Goal: Information Seeking & Learning: Learn about a topic

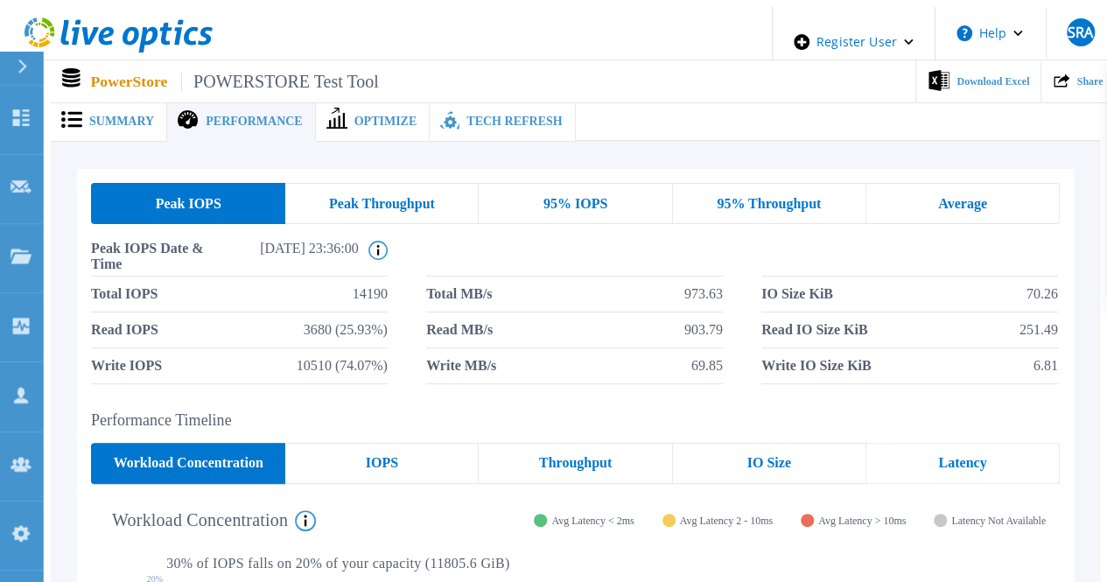
click at [114, 133] on div "Summary" at bounding box center [109, 122] width 116 height 40
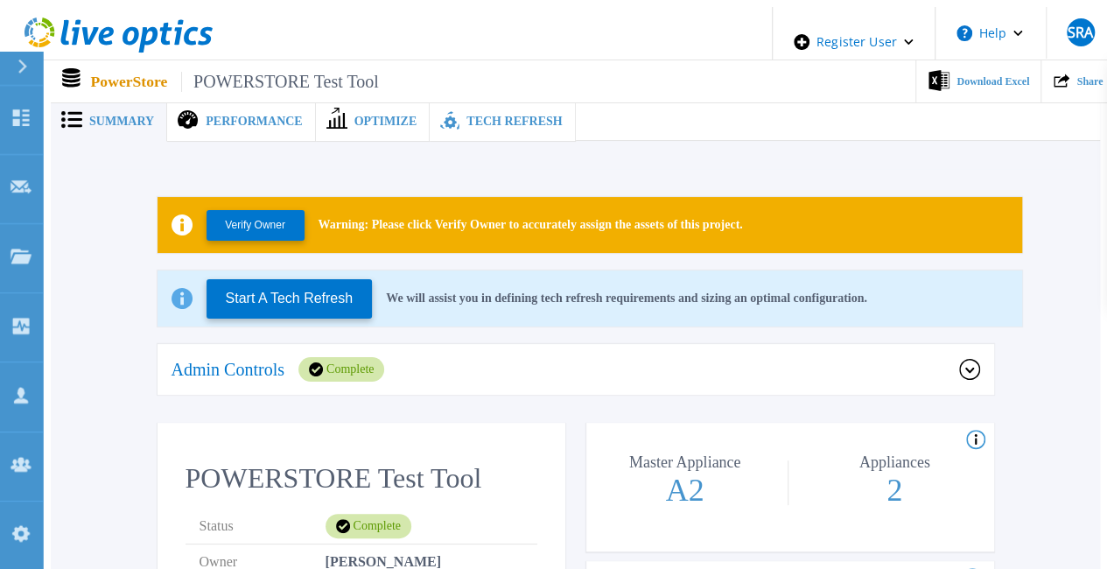
click at [113, 124] on div "Summary" at bounding box center [109, 122] width 116 height 40
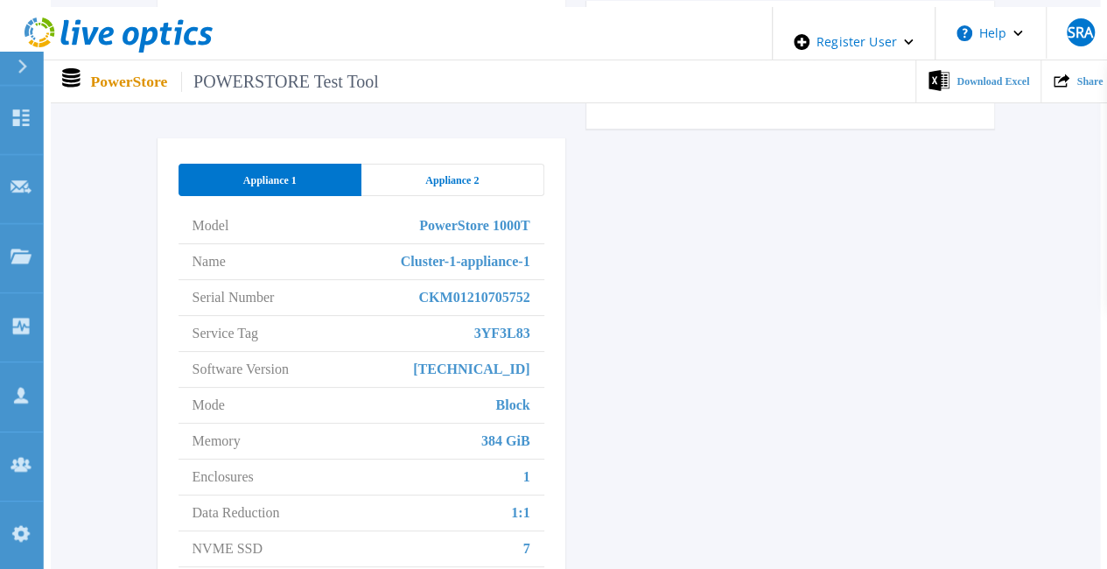
scroll to position [875, 0]
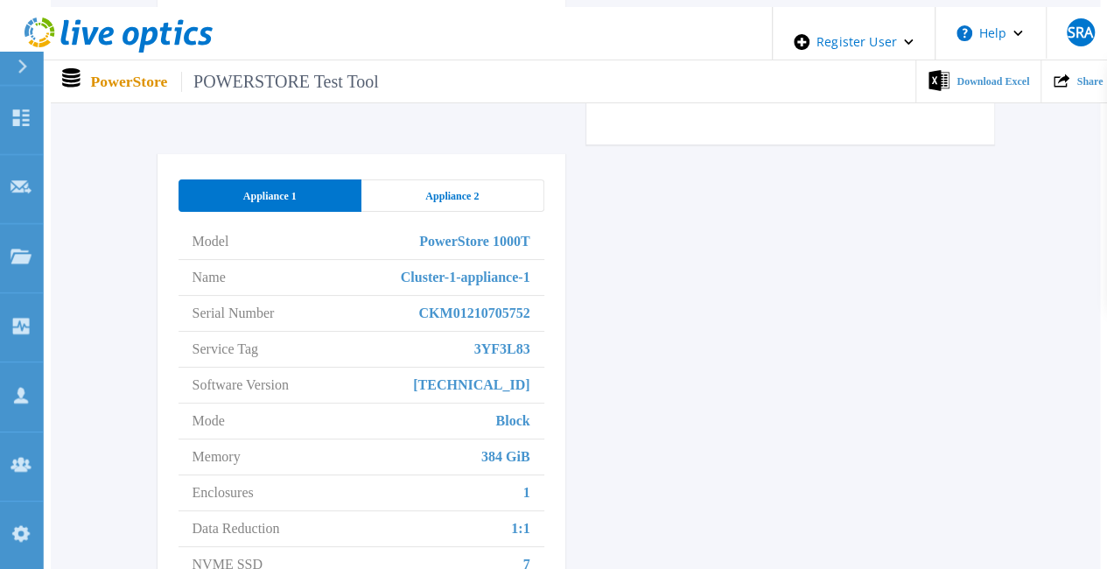
click at [478, 179] on div "Appliance 2" at bounding box center [452, 195] width 183 height 32
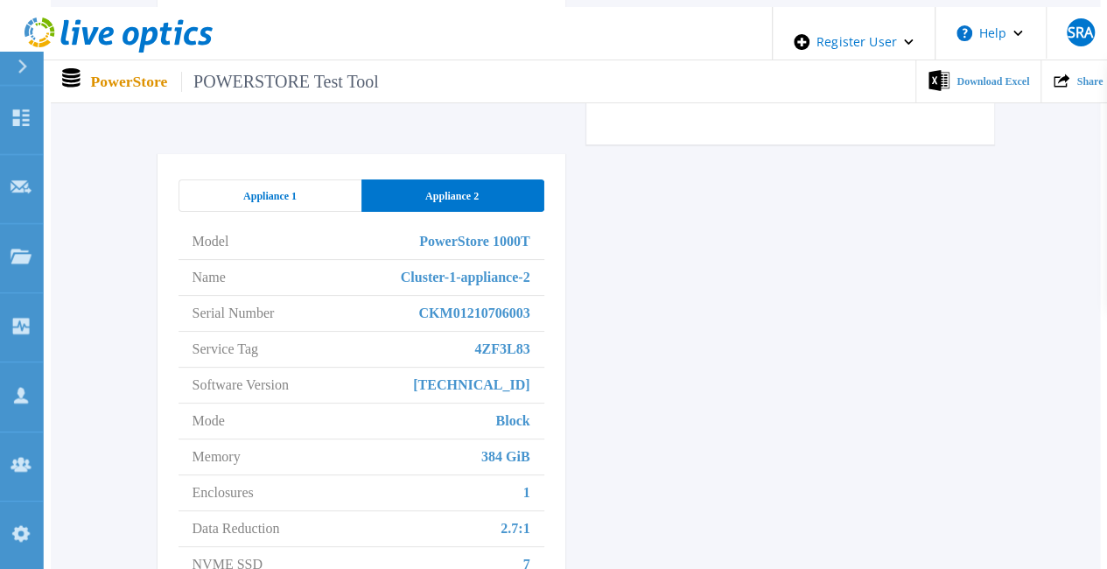
click at [278, 154] on div "Appliance 1 Appliance 2 Model PowerStore 1000T Name Cluster-1-appliance-2 Seria…" at bounding box center [362, 424] width 408 height 540
click at [281, 189] on span "Appliance 1" at bounding box center [269, 196] width 53 height 14
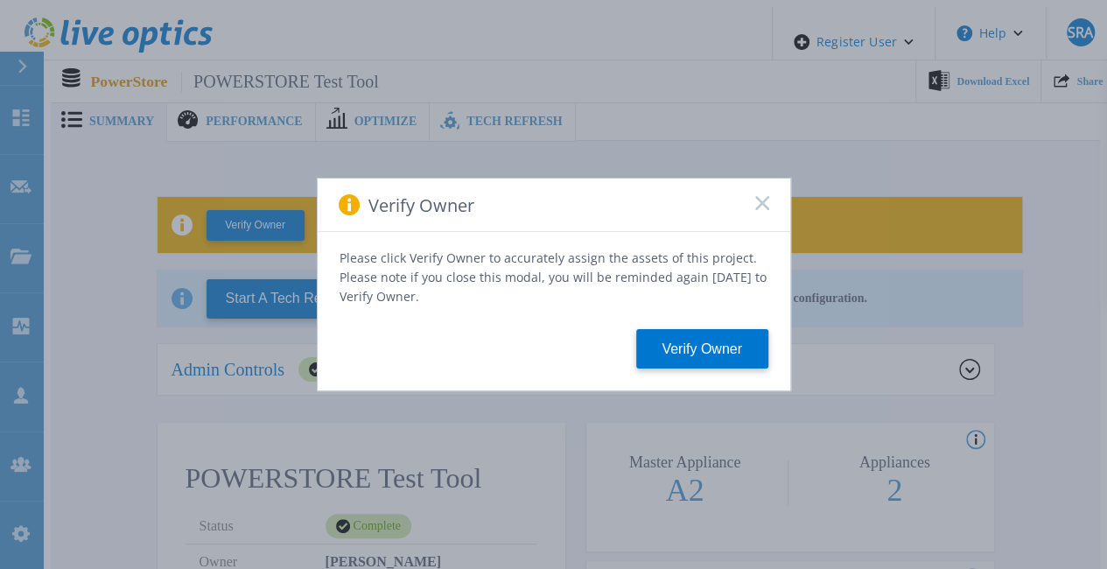
click at [756, 204] on rect at bounding box center [761, 202] width 15 height 15
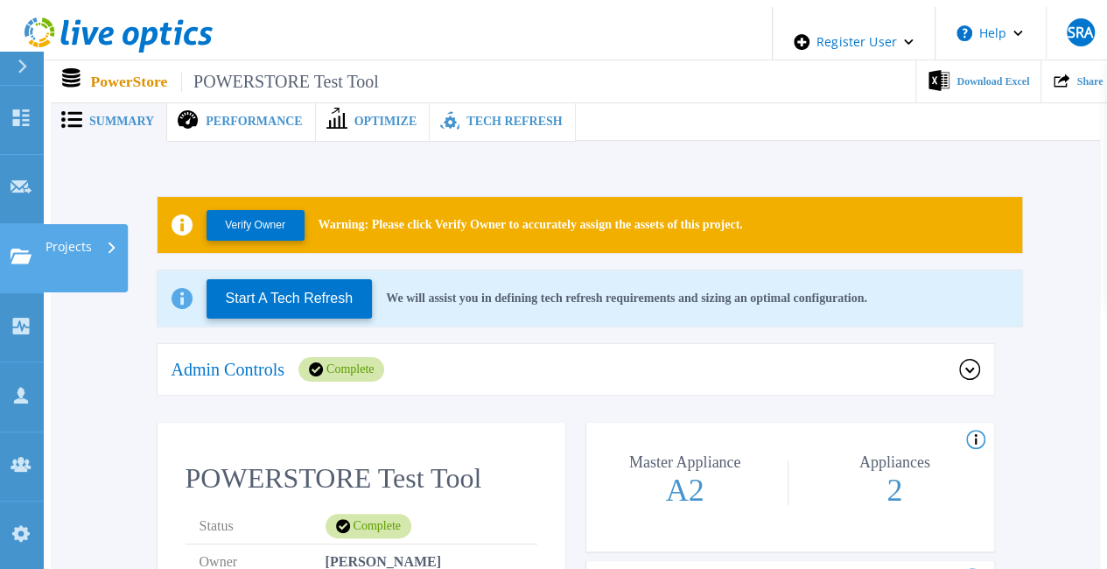
click at [10, 224] on link "Projects Projects" at bounding box center [22, 258] width 44 height 69
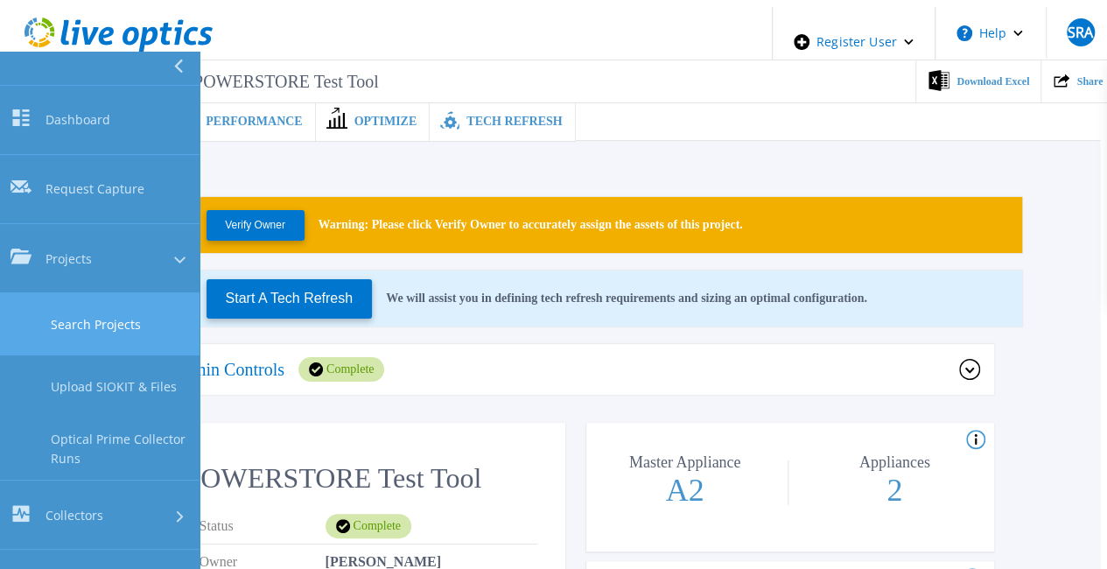
click at [76, 293] on link "Search Projects" at bounding box center [100, 324] width 200 height 62
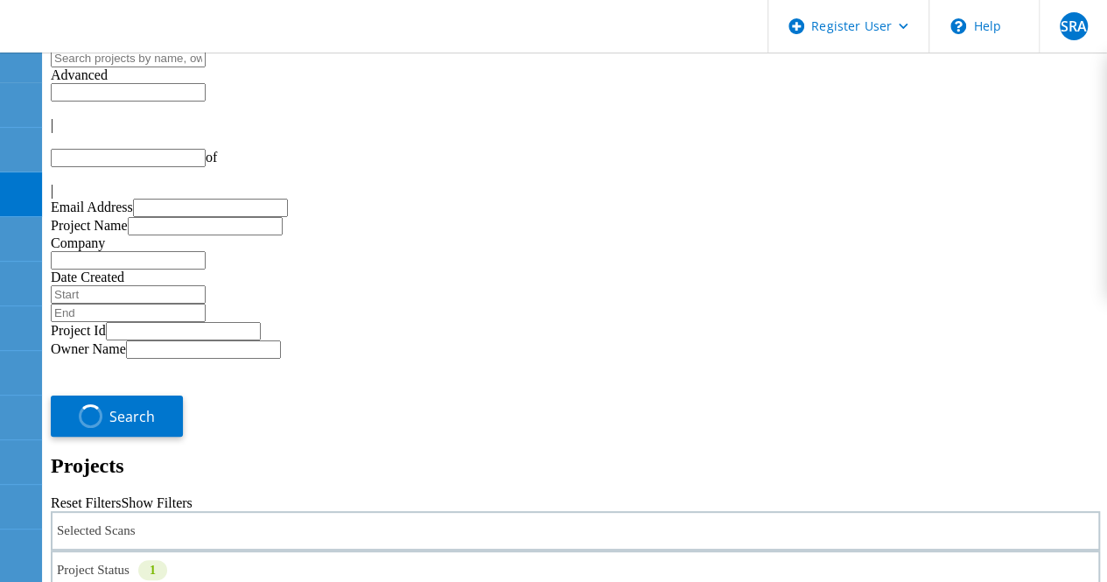
type input "1"
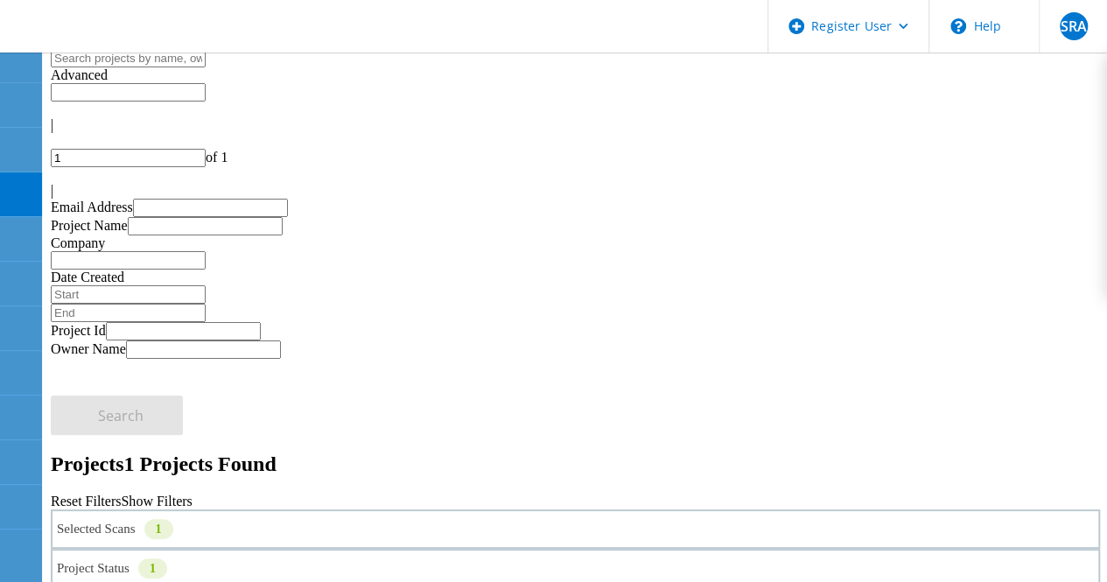
click at [206, 67] on input "text" at bounding box center [128, 58] width 155 height 18
click at [346, 509] on div "Selected Scans 1" at bounding box center [575, 528] width 1049 height 39
click at [314, 509] on div "Selected Scans 1" at bounding box center [575, 528] width 1049 height 39
drag, startPoint x: 118, startPoint y: 397, endPoint x: 128, endPoint y: 395, distance: 10.0
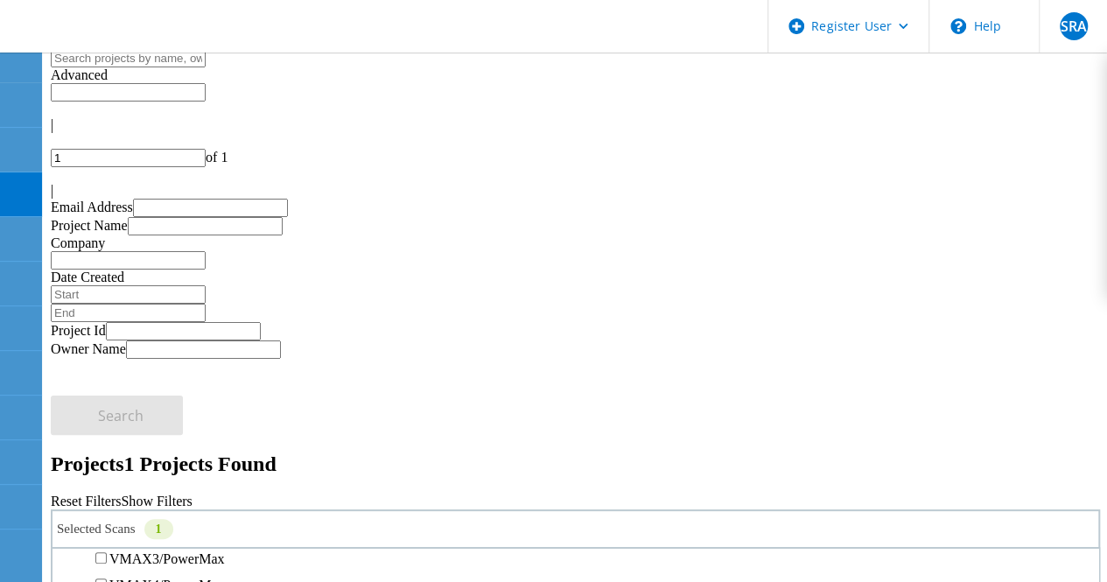
click at [119, 493] on div "PowerStore" at bounding box center [575, 506] width 1028 height 26
click at [130, 499] on label "PowerStore" at bounding box center [142, 506] width 66 height 15
click at [107, 500] on input "PowerStore" at bounding box center [100, 505] width 11 height 11
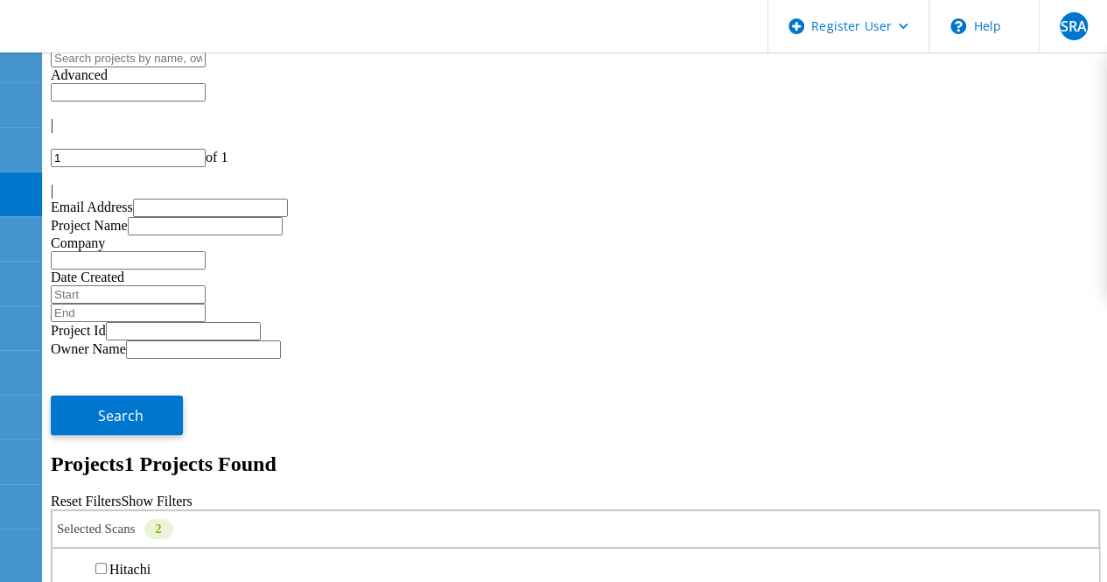
scroll to position [700, 0]
click at [144, 394] on label "NetApp" at bounding box center [131, 401] width 45 height 15
click at [107, 395] on input "NetApp" at bounding box center [100, 400] width 11 height 11
drag, startPoint x: 784, startPoint y: 307, endPoint x: 870, endPoint y: 287, distance: 88.1
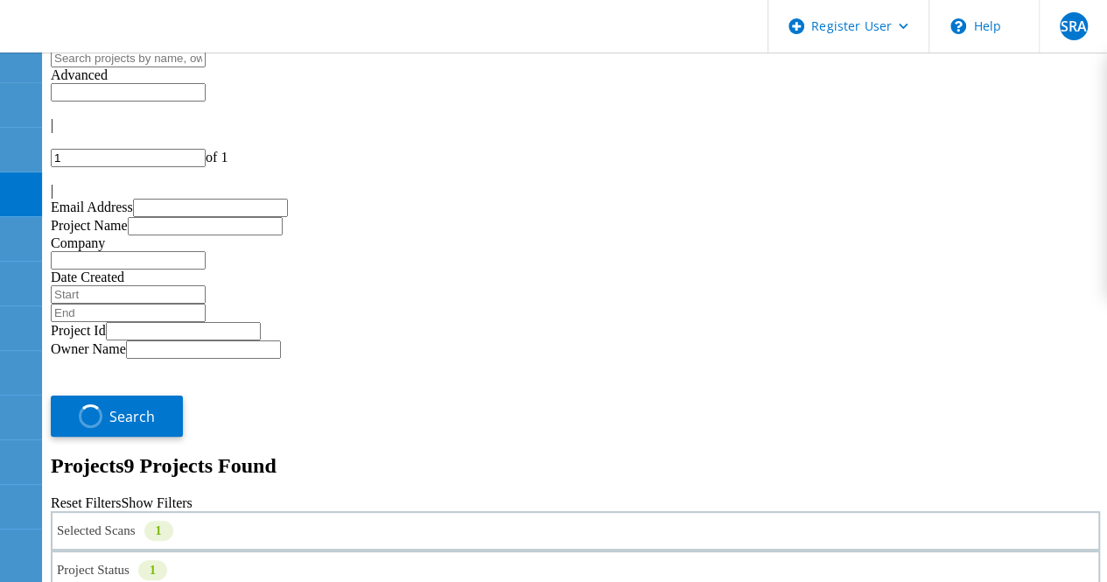
click at [206, 67] on input "text" at bounding box center [128, 58] width 155 height 18
paste input "Tibathon - Test Multiple Appliance"
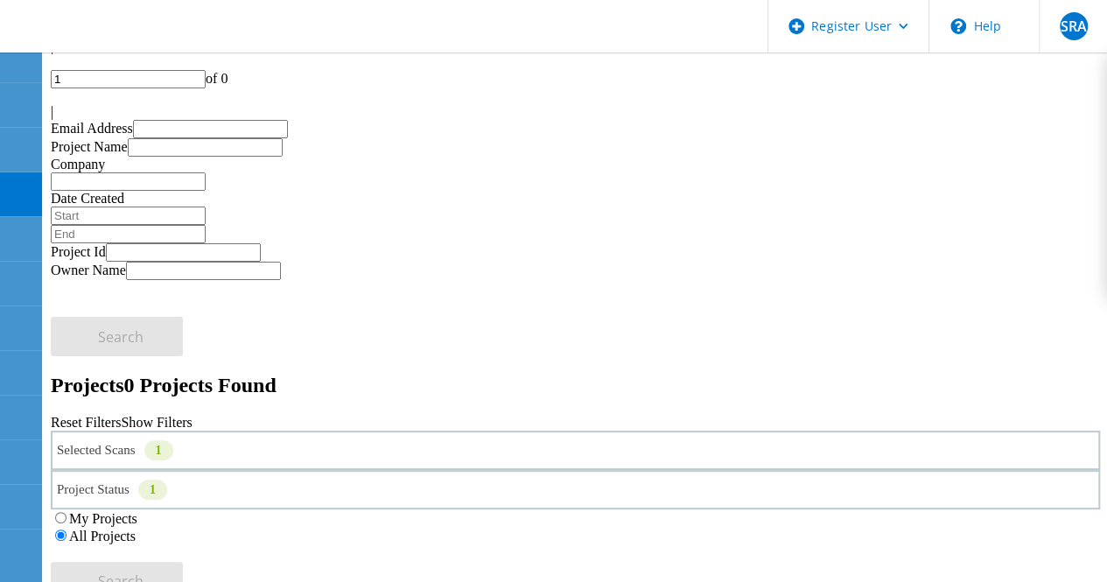
scroll to position [0, 0]
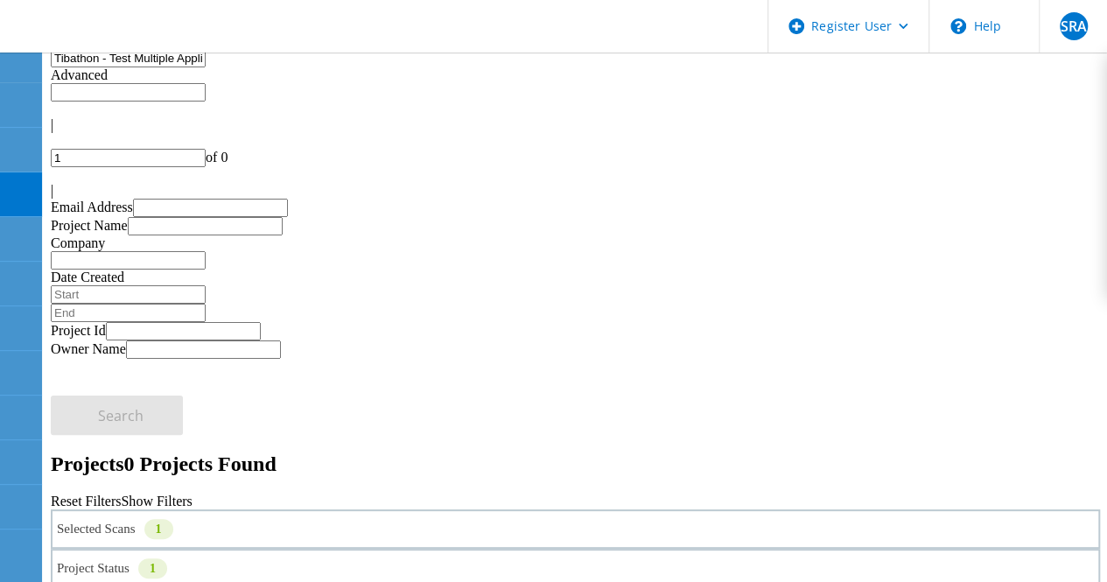
drag, startPoint x: 145, startPoint y: 85, endPoint x: 489, endPoint y: 67, distance: 344.5
click at [206, 67] on input "Tibathon - Test Multiple Appliance" at bounding box center [128, 58] width 155 height 18
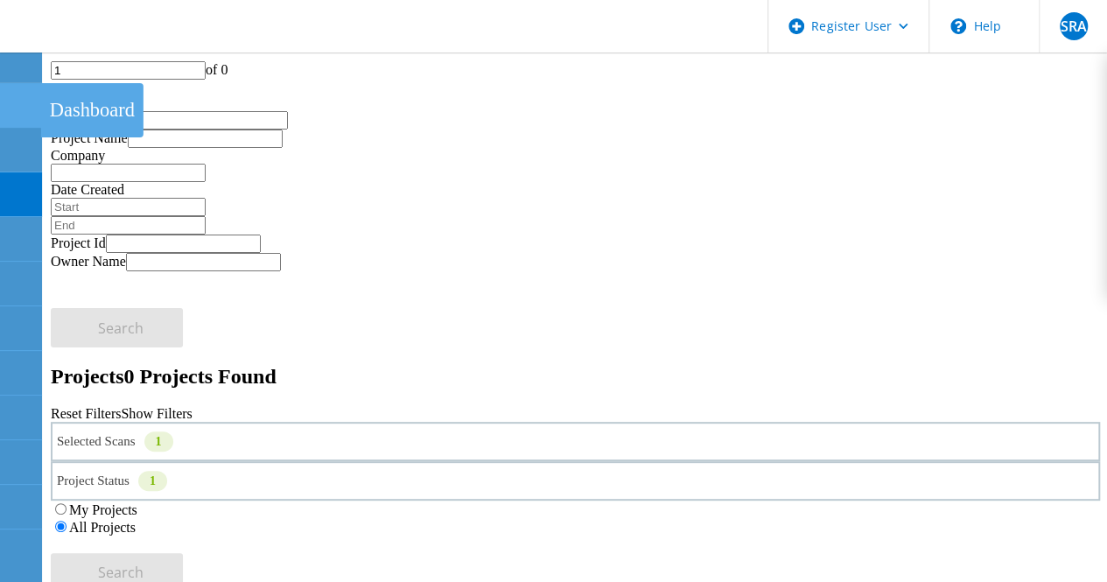
drag, startPoint x: 194, startPoint y: 63, endPoint x: 0, endPoint y: 81, distance: 195.1
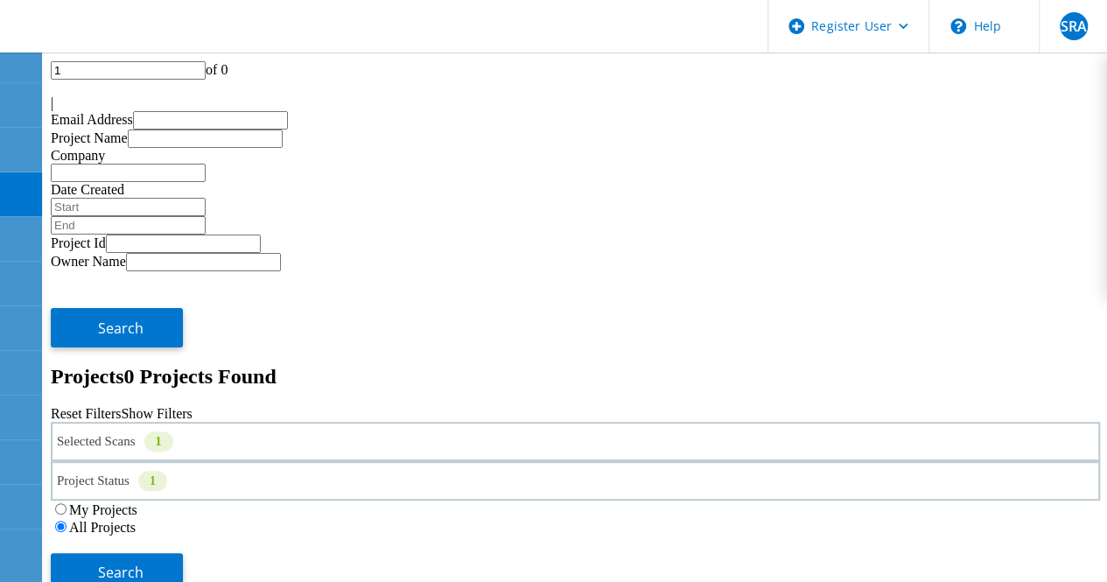
type input "T"
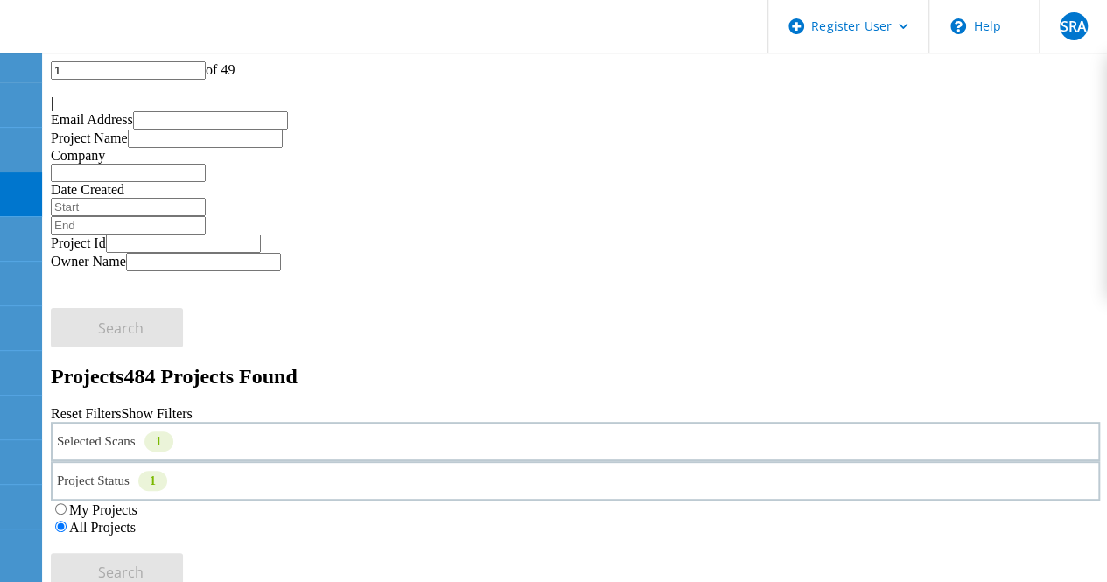
paste input "Tibathon - Test Multiple Appliance"
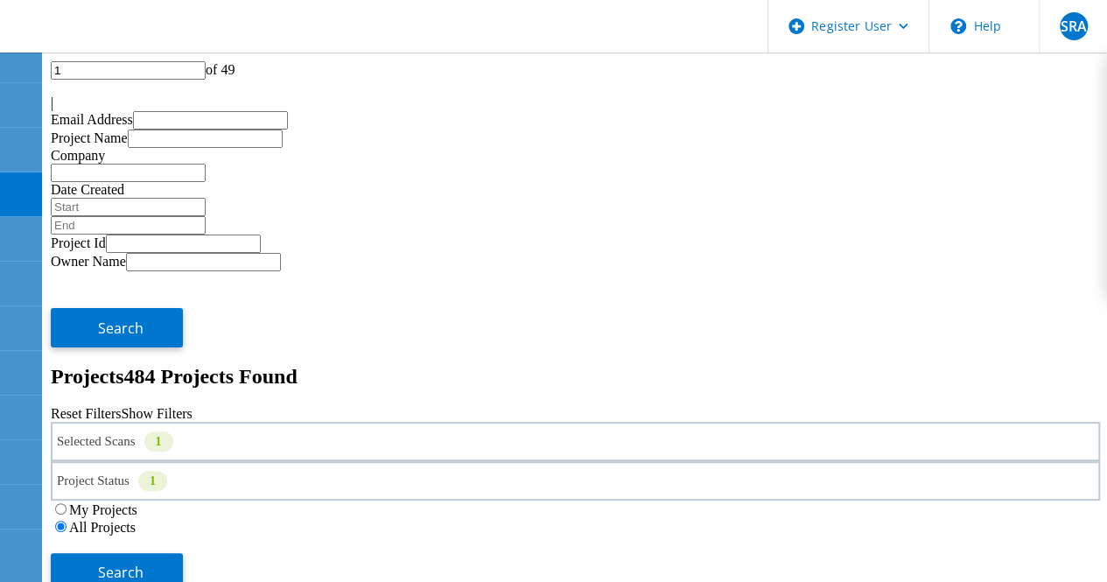
drag, startPoint x: 159, startPoint y: 83, endPoint x: 12, endPoint y: 50, distance: 150.8
type input "Test Multiple Appliance"
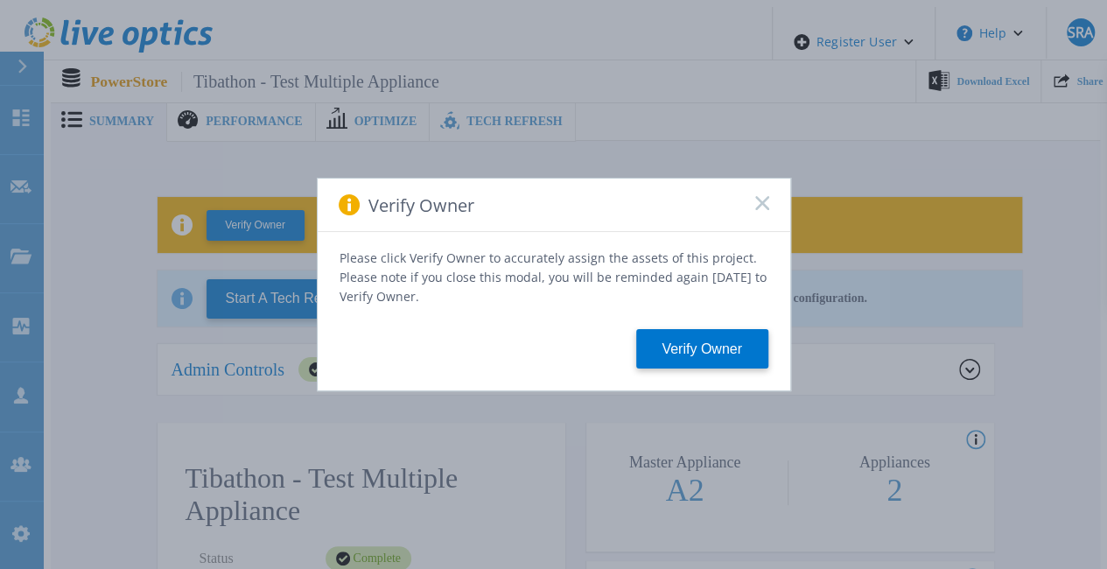
click at [753, 212] on div "Verify Owner" at bounding box center [554, 205] width 473 height 53
click at [765, 210] on icon at bounding box center [762, 203] width 14 height 14
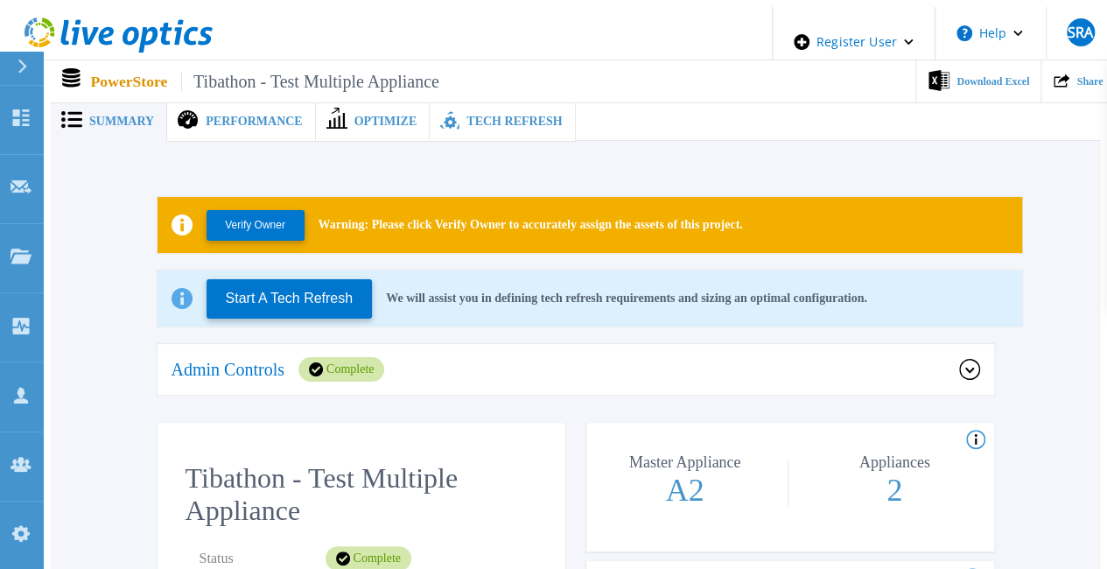
click at [454, 345] on div "Admin Controls Complete" at bounding box center [576, 370] width 837 height 53
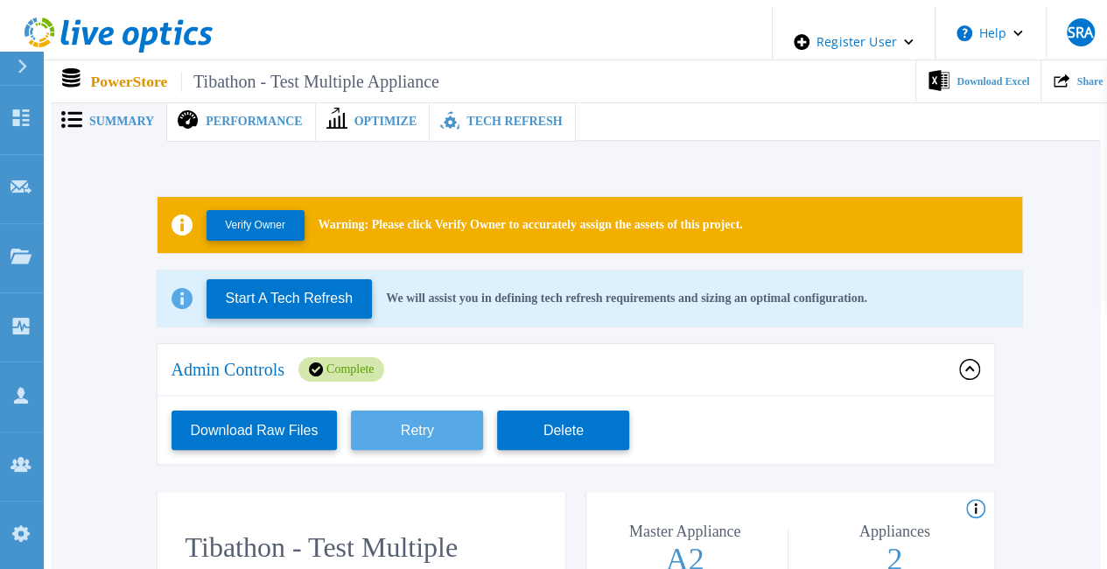
click at [391, 423] on button "Retry" at bounding box center [417, 430] width 132 height 39
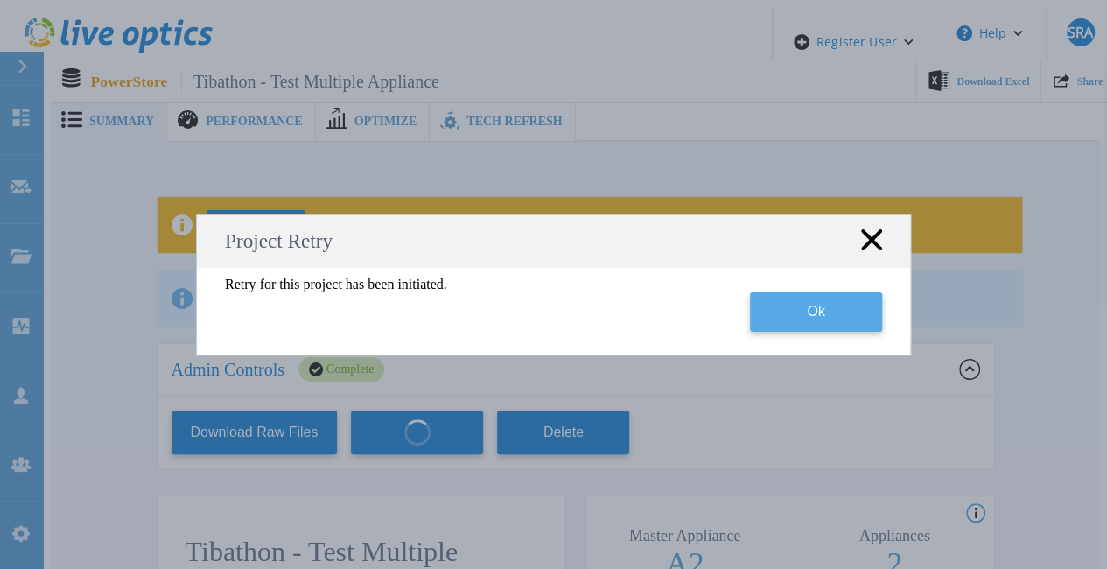
click at [801, 324] on button "Ok" at bounding box center [816, 311] width 132 height 39
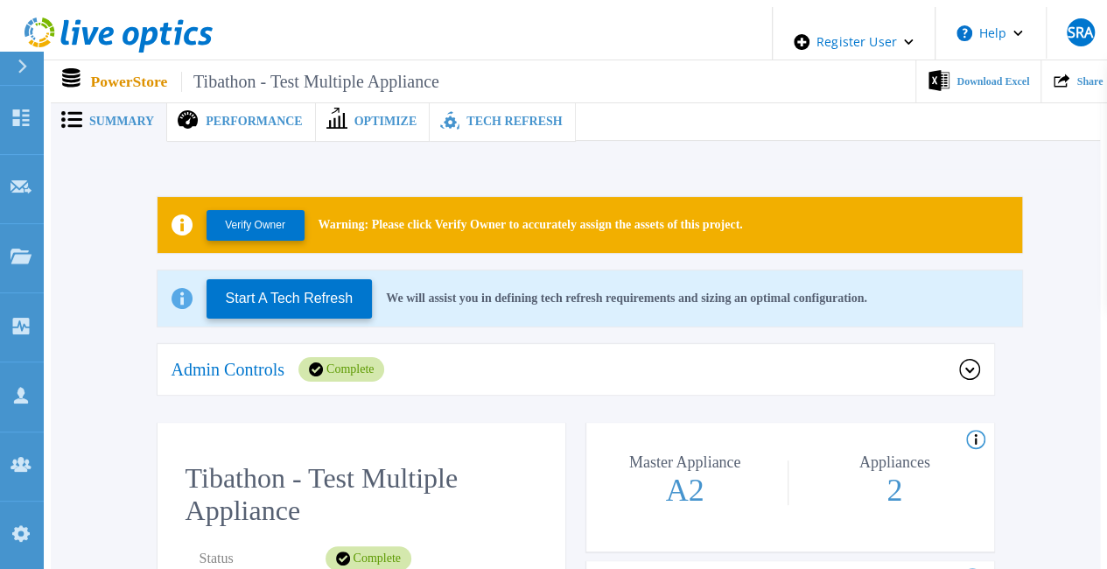
click at [263, 116] on span "Performance" at bounding box center [254, 122] width 96 height 12
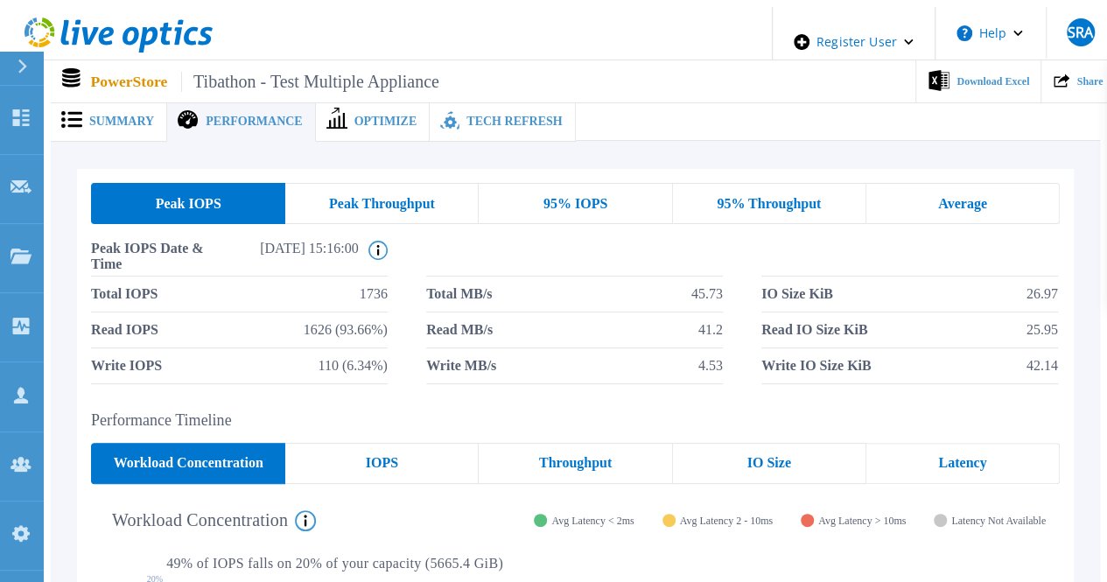
click at [397, 211] on div "Peak Throughput" at bounding box center [381, 203] width 193 height 41
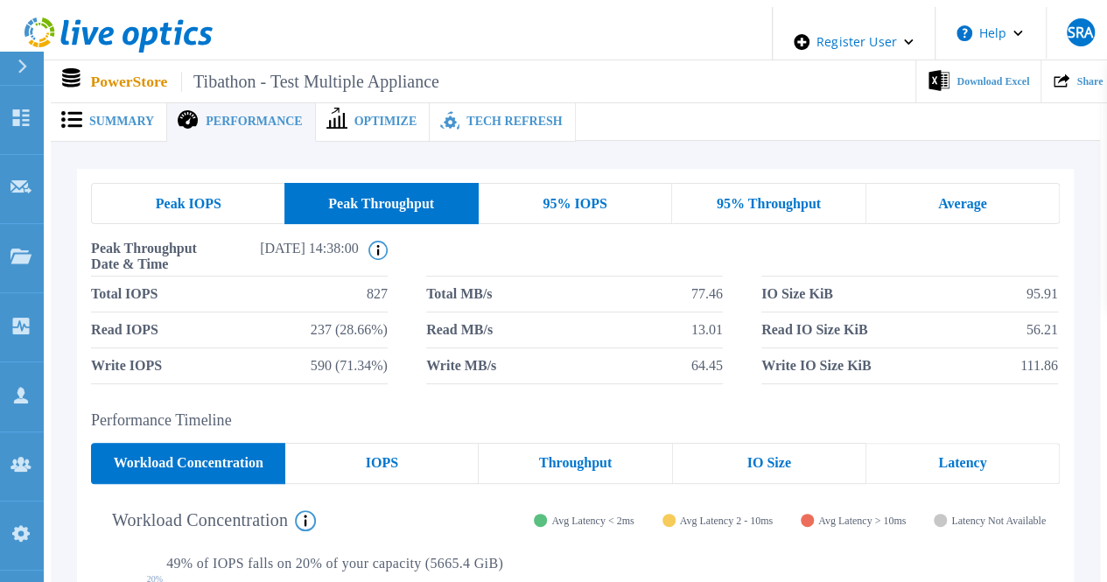
click at [581, 207] on div "95% IOPS" at bounding box center [575, 203] width 193 height 41
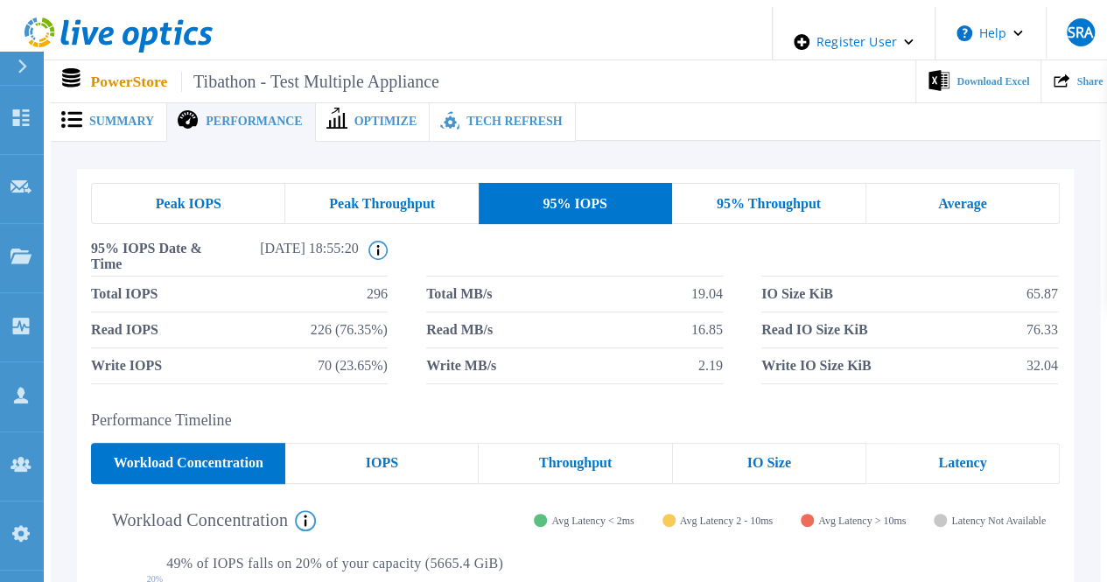
click at [754, 207] on div "95% Throughput" at bounding box center [768, 203] width 193 height 41
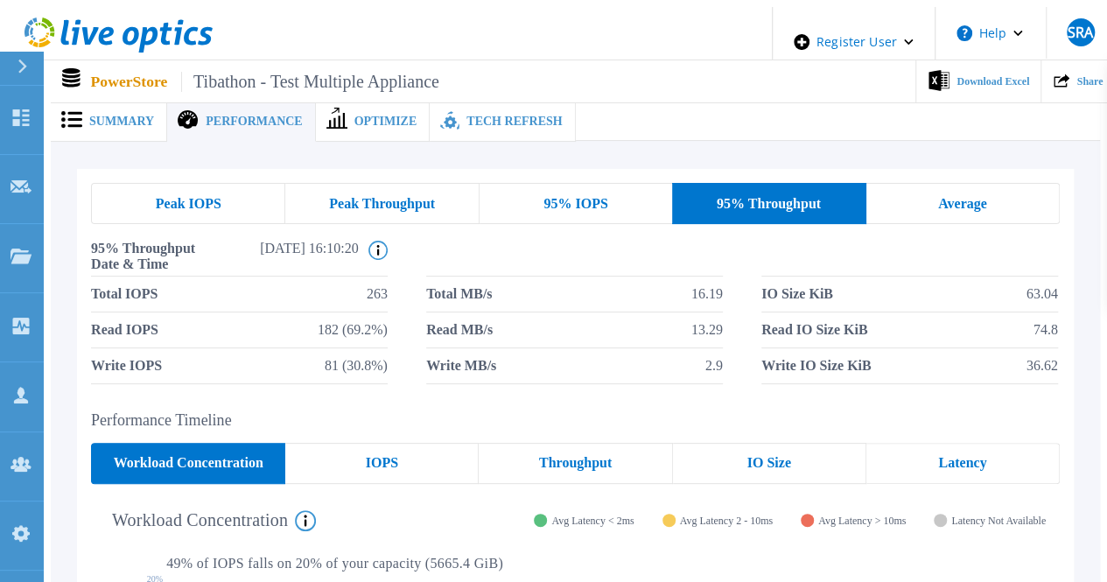
click at [896, 203] on div "Average" at bounding box center [963, 203] width 193 height 41
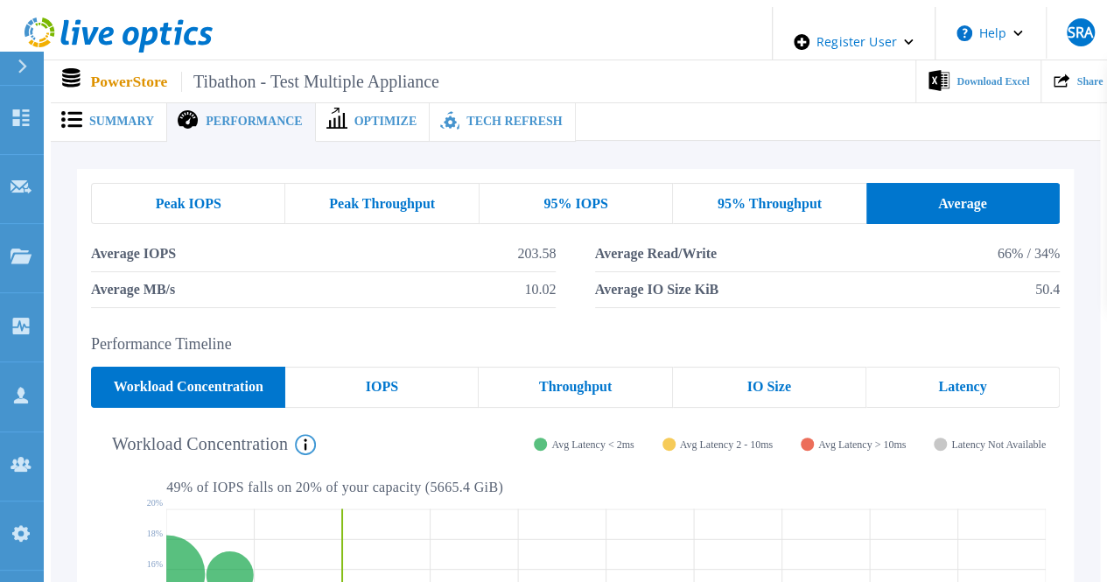
click at [173, 197] on span "Peak IOPS" at bounding box center [189, 204] width 66 height 14
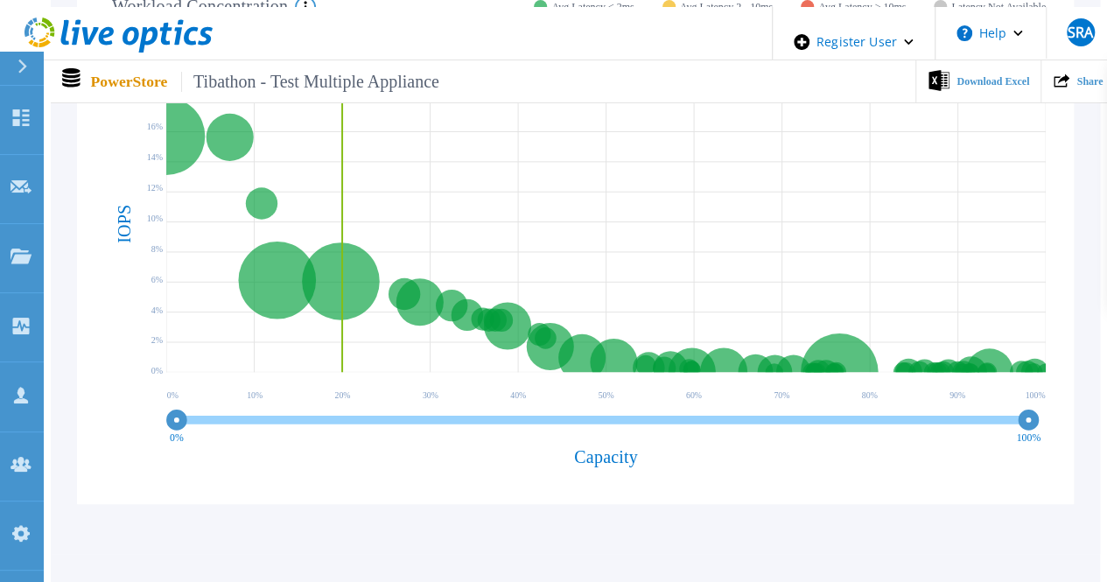
scroll to position [587, 0]
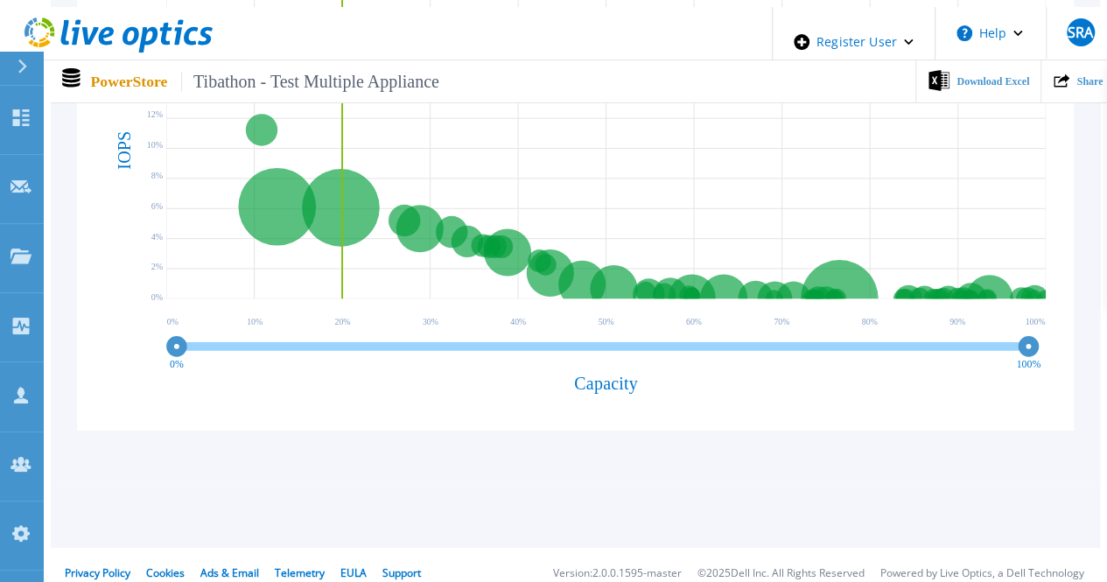
click at [624, 393] on div "0% 100% Capacity" at bounding box center [606, 375] width 880 height 84
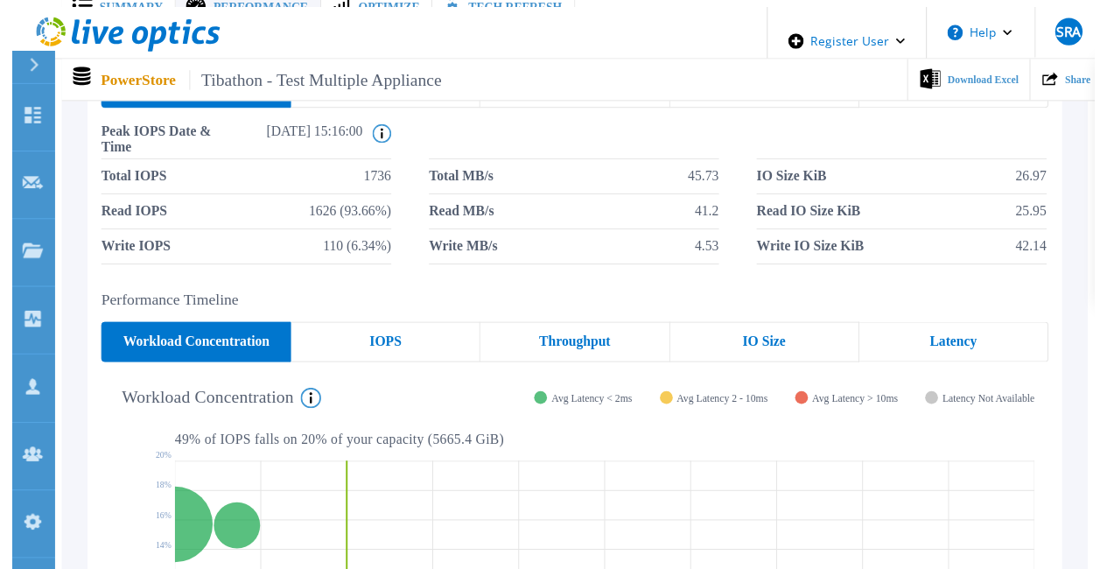
scroll to position [0, 0]
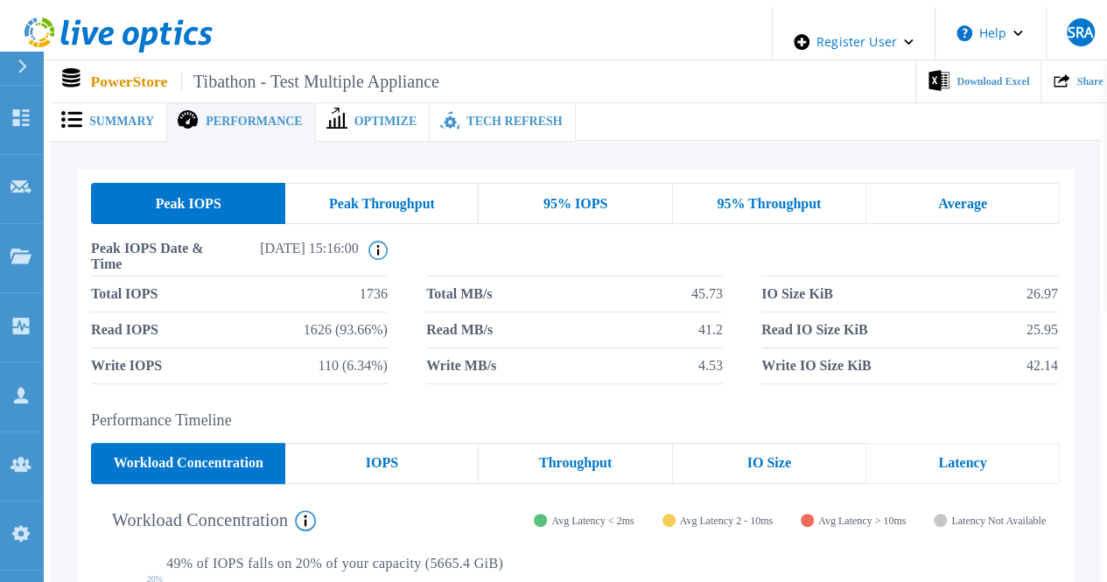
click at [1035, 116] on div at bounding box center [838, 121] width 525 height 39
click at [125, 116] on span "Summary" at bounding box center [121, 122] width 65 height 12
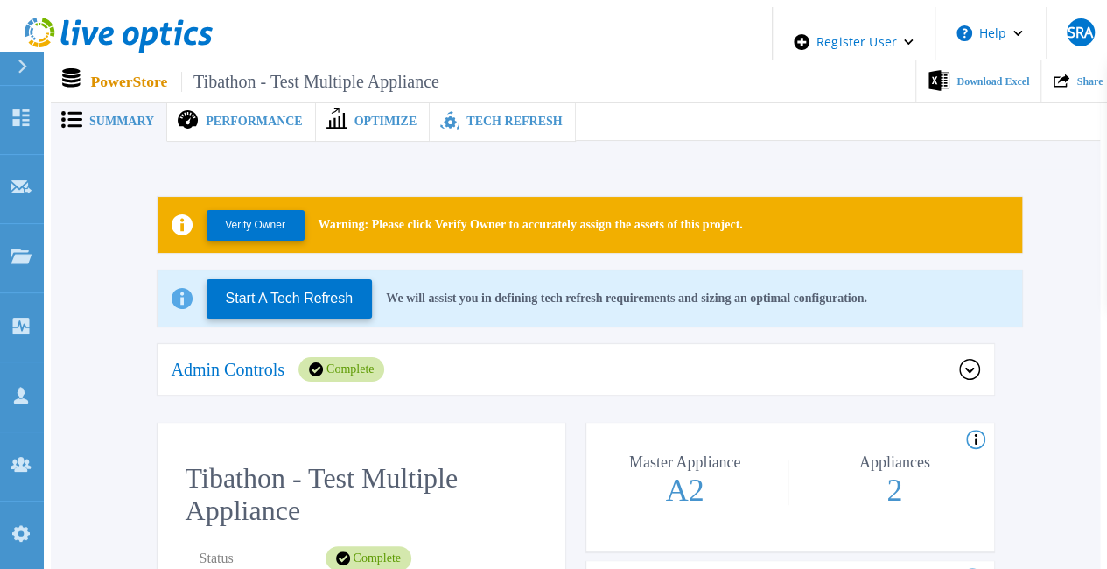
click at [481, 370] on div "Admin Controls Complete" at bounding box center [566, 369] width 788 height 25
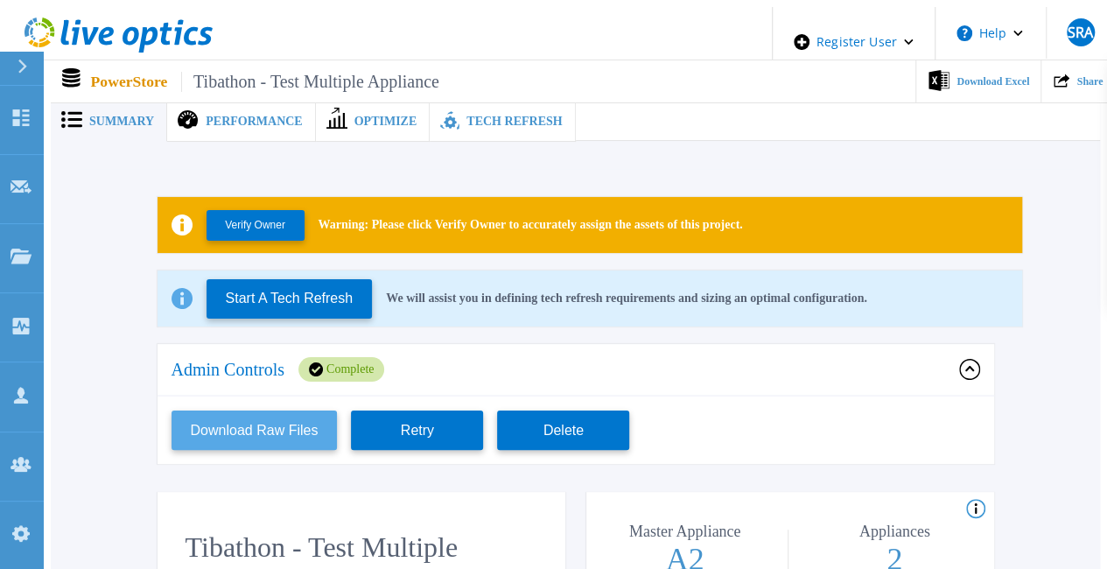
click at [270, 423] on button "Download Raw Files" at bounding box center [255, 430] width 166 height 39
